Goal: Navigation & Orientation: Find specific page/section

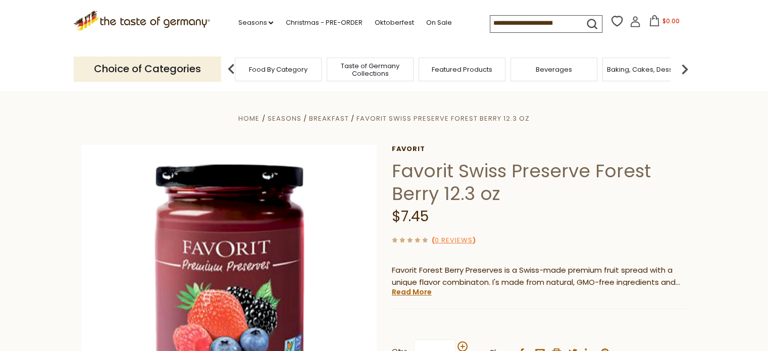
click at [299, 78] on div "Food By Category" at bounding box center [278, 70] width 87 height 24
click at [277, 66] on span "Food By Category" at bounding box center [278, 70] width 59 height 8
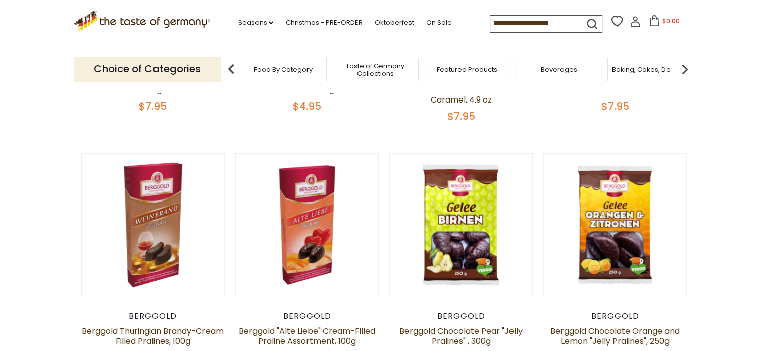
scroll to position [303, 0]
